Goal: Navigation & Orientation: Find specific page/section

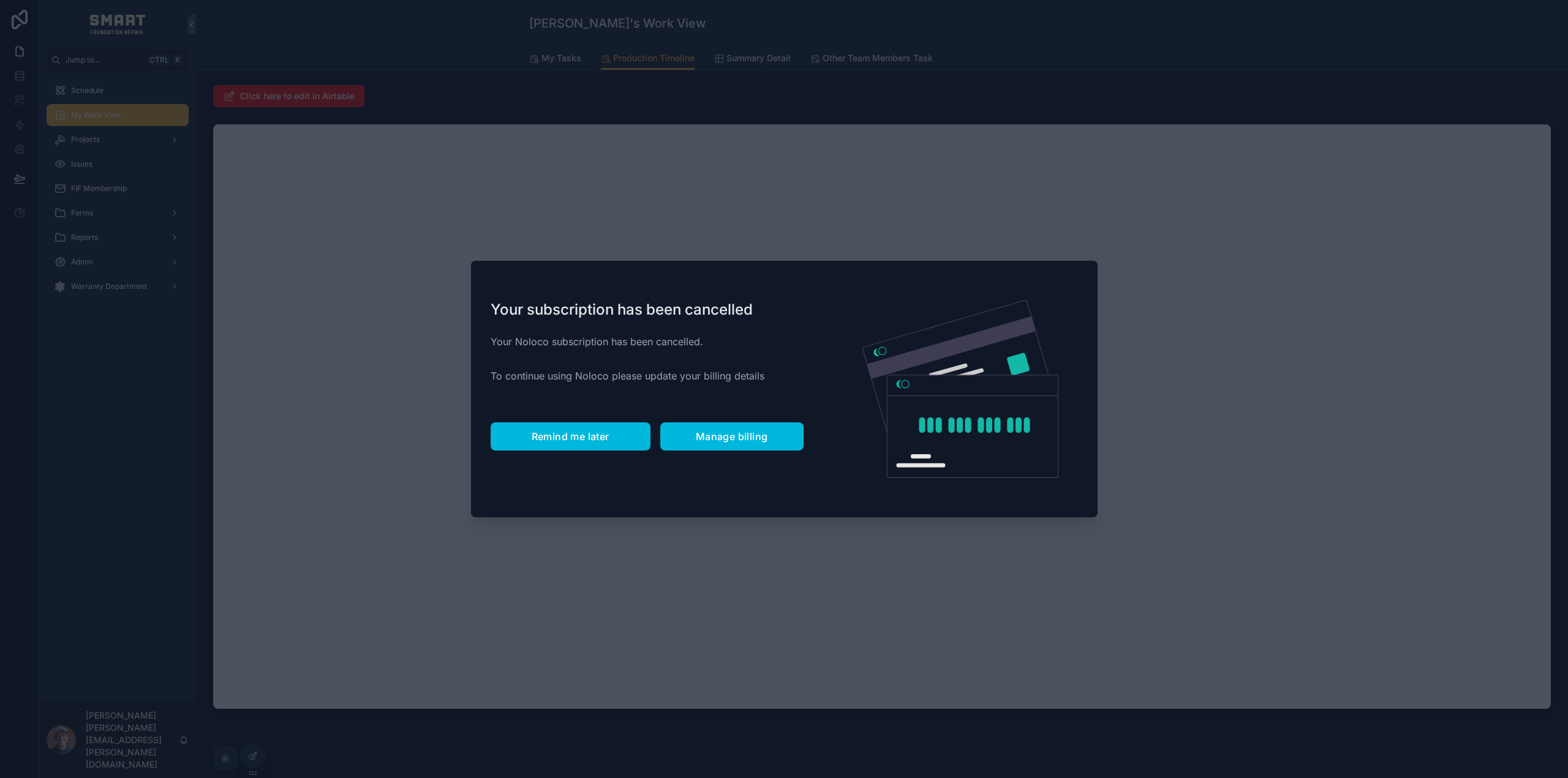
click at [564, 432] on span "Remind me later" at bounding box center [570, 436] width 78 height 12
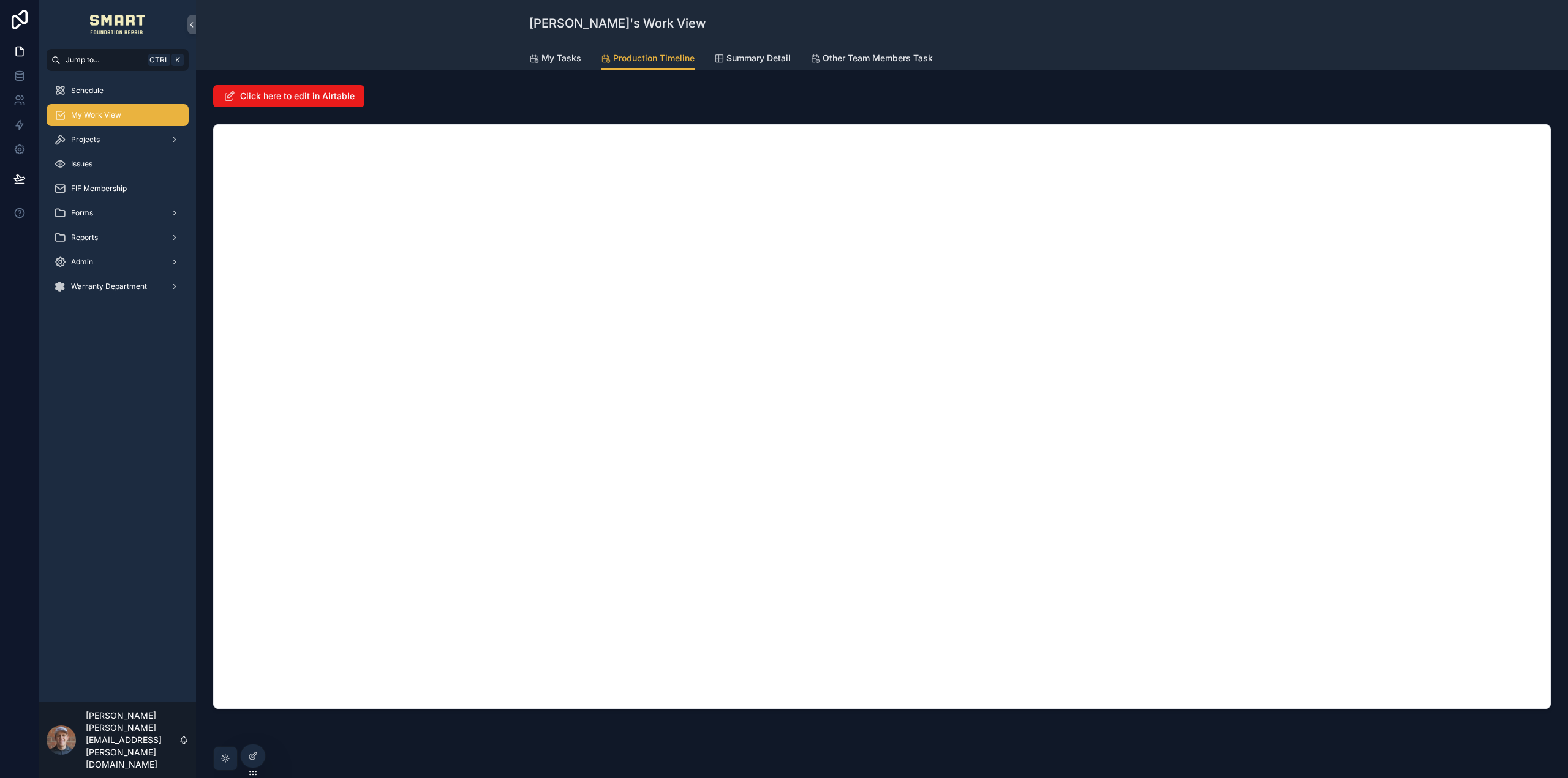
click at [1079, 99] on div "Click here to edit in Airtable" at bounding box center [882, 96] width 1338 height 22
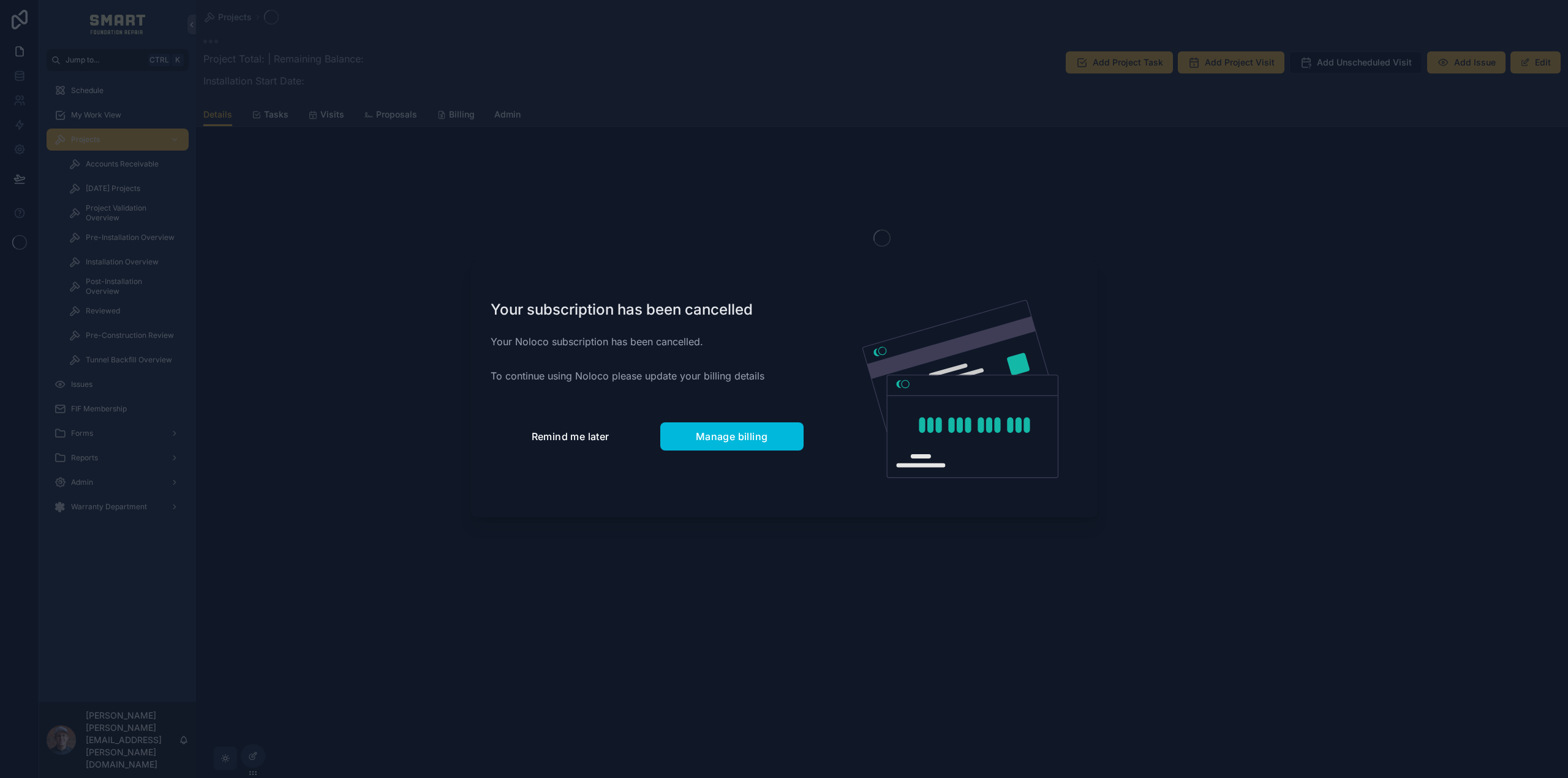
click at [584, 444] on button "Remind me later" at bounding box center [570, 436] width 160 height 28
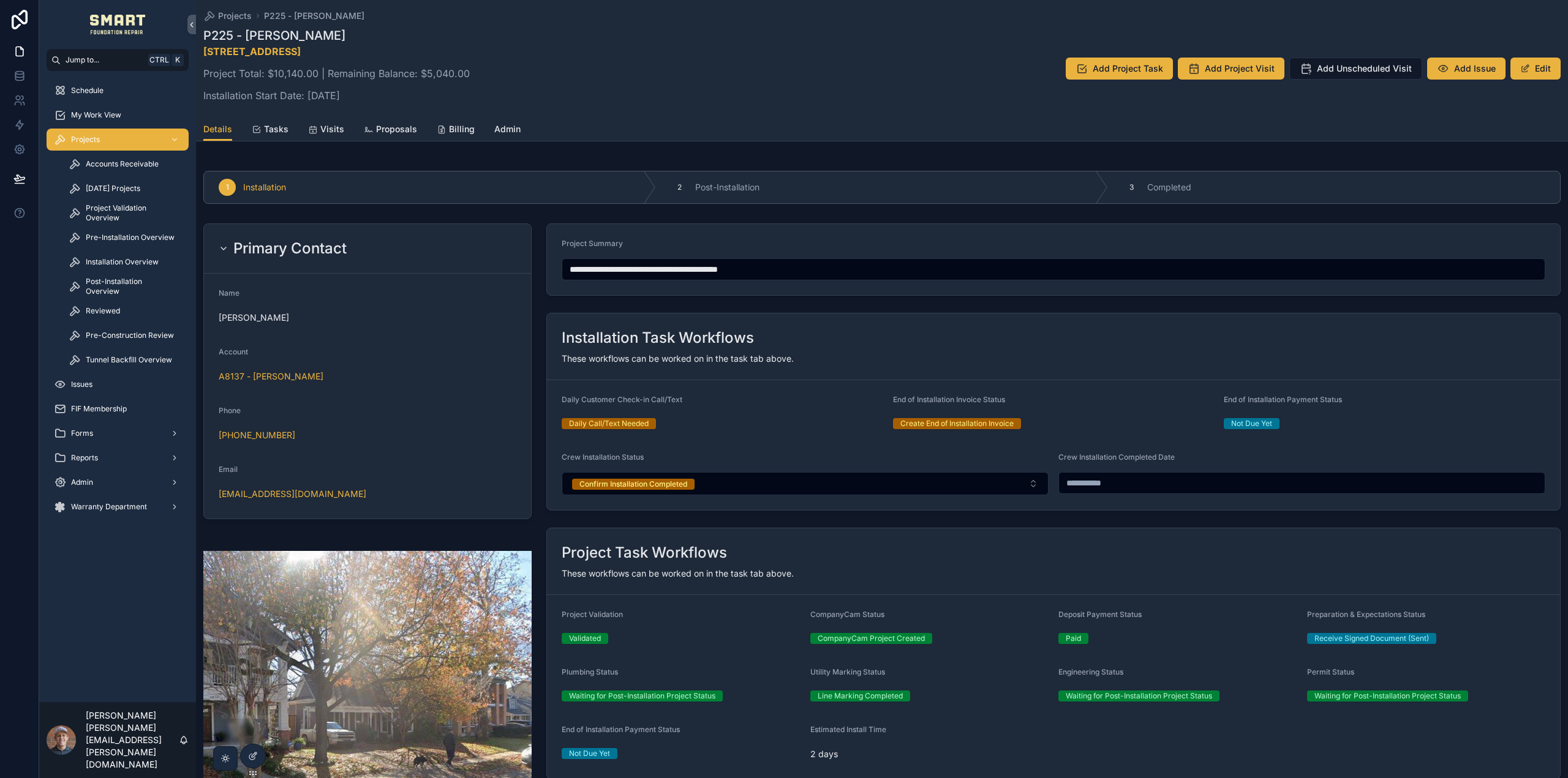
click at [110, 112] on span "My Work View" at bounding box center [96, 115] width 50 height 9
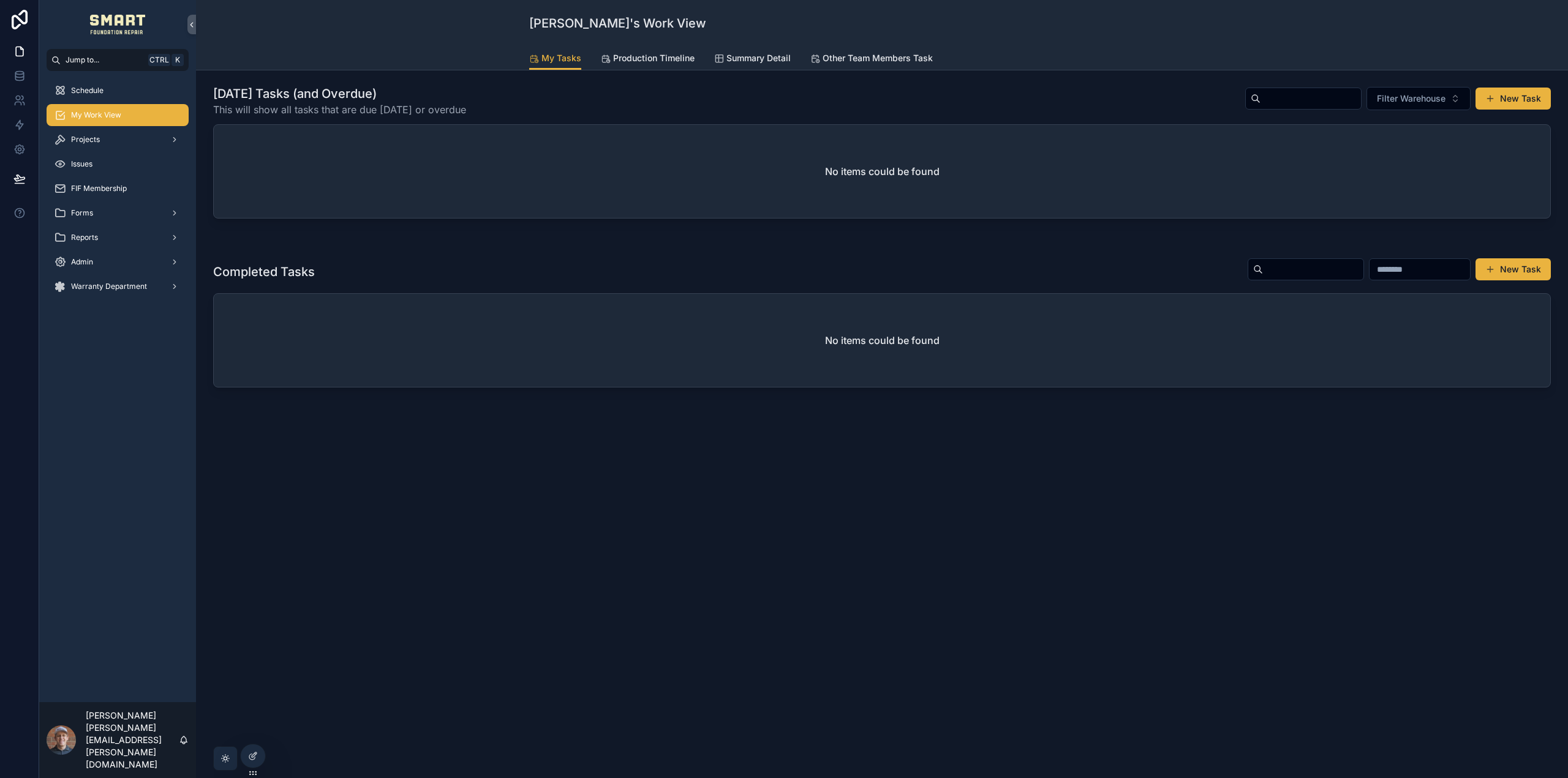
click at [639, 59] on span "Production Timeline" at bounding box center [654, 58] width 82 height 12
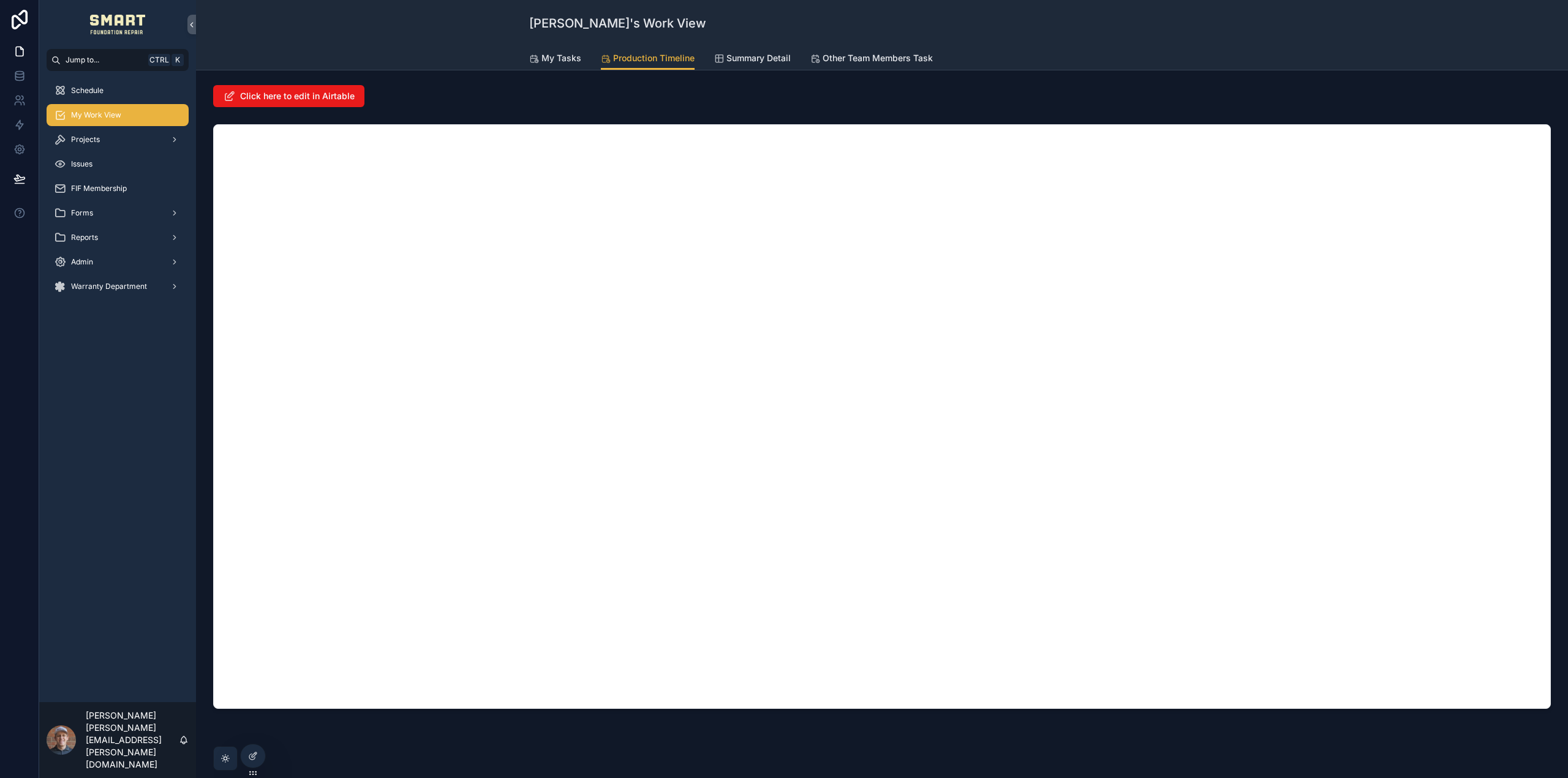
click at [983, 123] on div "scrollable content" at bounding box center [882, 417] width 1353 height 595
